Goal: Transaction & Acquisition: Purchase product/service

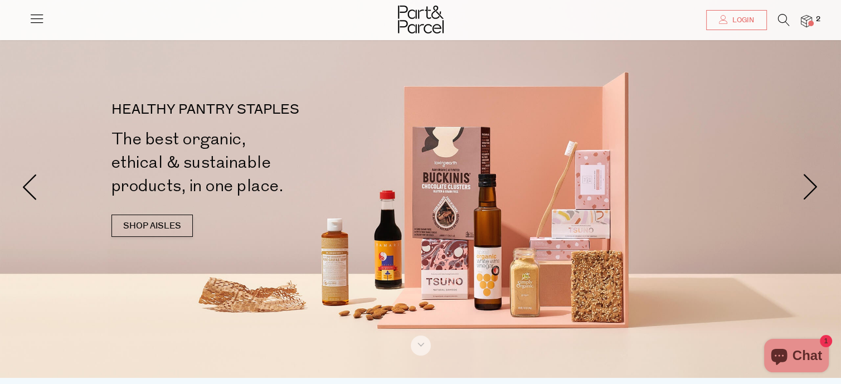
click at [780, 21] on icon at bounding box center [784, 20] width 12 height 12
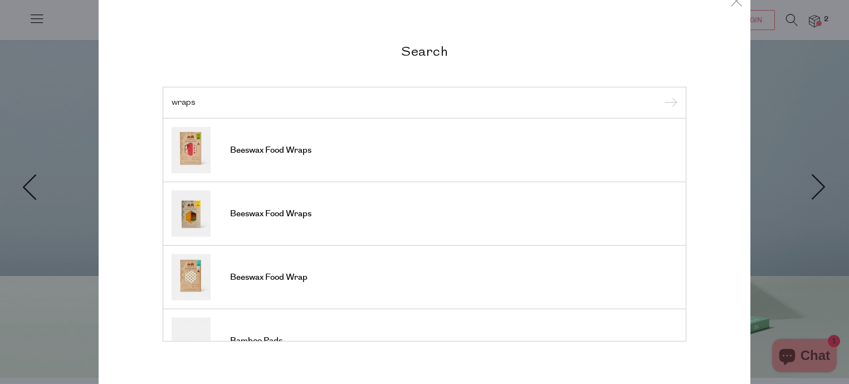
type input "wraps"
click at [661, 95] on input "submit" at bounding box center [669, 103] width 17 height 17
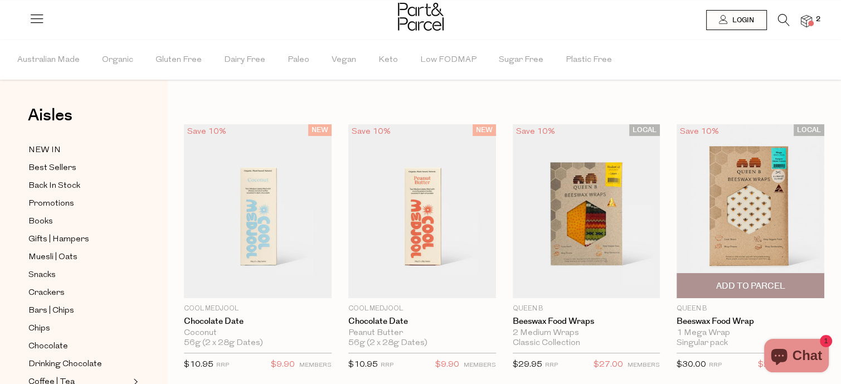
click at [758, 202] on img at bounding box center [750, 211] width 148 height 174
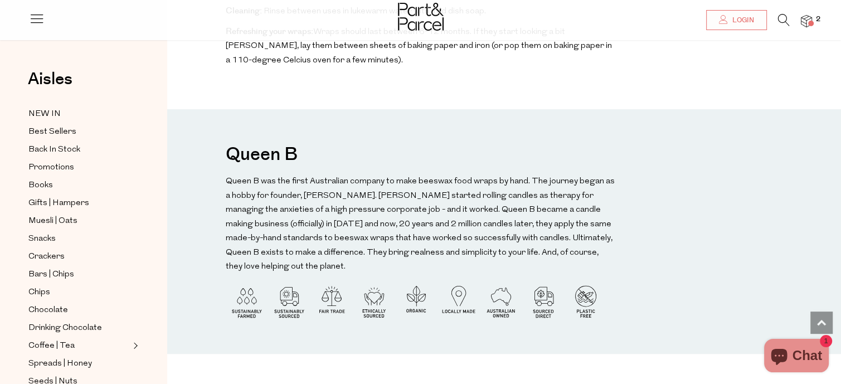
scroll to position [911, 0]
drag, startPoint x: 322, startPoint y: 169, endPoint x: 212, endPoint y: 165, distance: 110.4
click at [212, 165] on div "Queen B Queen B was the first Australian company to make beeswax food wraps by …" at bounding box center [503, 231] width 673 height 245
copy h3 "Queen B"
